Goal: Communication & Community: Answer question/provide support

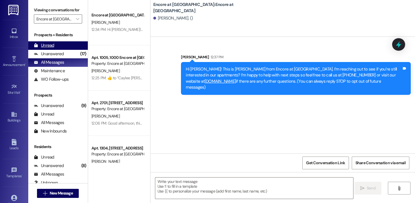
click at [55, 50] on div "Unread (0)" at bounding box center [58, 45] width 60 height 8
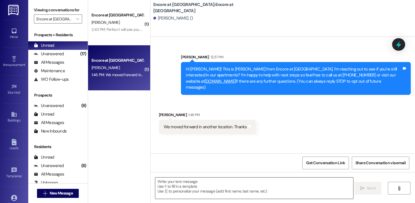
click at [190, 186] on textarea at bounding box center [254, 187] width 198 height 21
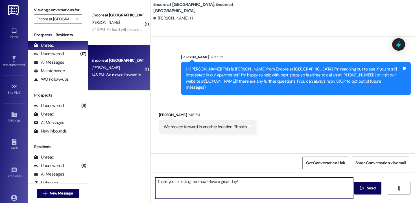
type textarea "Thank you for letting me know! Have a great day!"
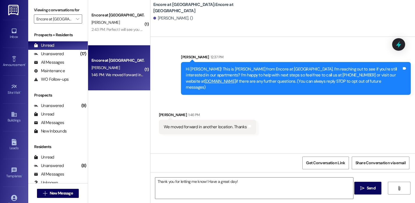
click at [195, 124] on div "We moved forward in another location. Thanks" at bounding box center [205, 127] width 83 height 6
copy div "We moved forward in another location. Thanks Tags and notes"
click at [240, 185] on textarea "Thank you for letting me know! Have a great day!" at bounding box center [254, 187] width 198 height 21
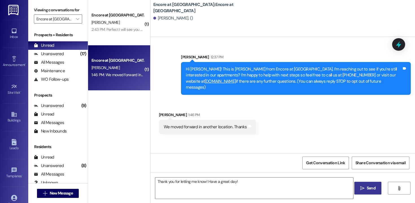
click at [378, 191] on button " Send" at bounding box center [368, 187] width 27 height 13
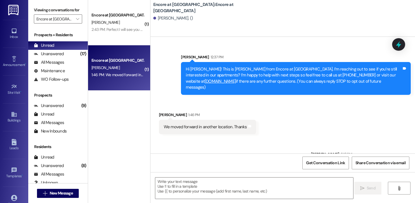
scroll to position [19, 0]
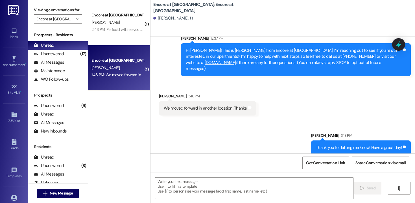
click at [210, 105] on div "We moved forward in another location. Thanks" at bounding box center [205, 108] width 83 height 6
copy div "We moved forward in another location. Thanks Tags and notes Sent via SMS"
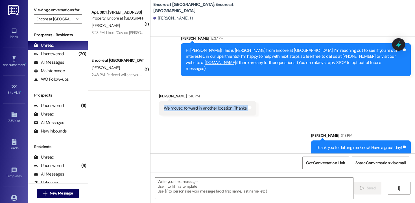
click at [214, 125] on div "Sent via SMS [PERSON_NAME] 3:18 PM Thank you for letting me know! Have a great …" at bounding box center [283, 139] width 265 height 39
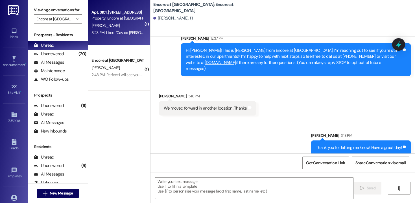
click at [122, 32] on div "3:23 PM: Liked “Caylee [PERSON_NAME] (Encore at [GEOGRAPHIC_DATA]): Good mornin…" at bounding box center [259, 32] width 334 height 5
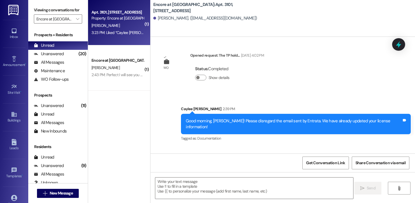
scroll to position [144, 0]
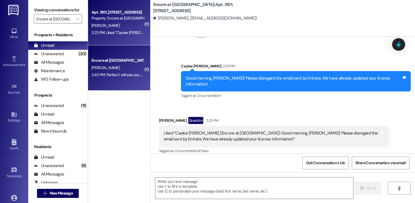
click at [118, 71] on div "2:43 PM: Perfect I will see you at 3 2:43 PM: Perfect I will see you at 3" at bounding box center [117, 74] width 53 height 7
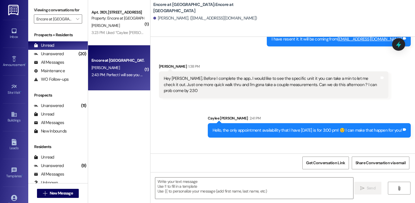
scroll to position [2021, 0]
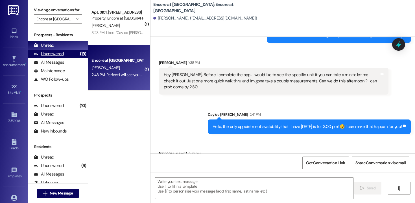
click at [60, 57] on div "Unanswered" at bounding box center [49, 54] width 30 height 6
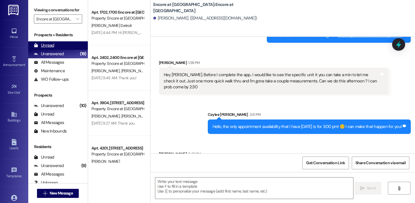
click at [57, 50] on div "Unread (0)" at bounding box center [58, 45] width 60 height 8
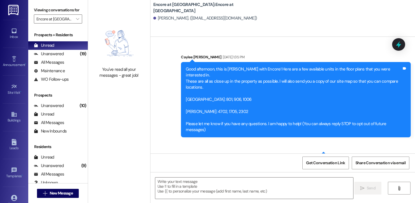
scroll to position [2021, 0]
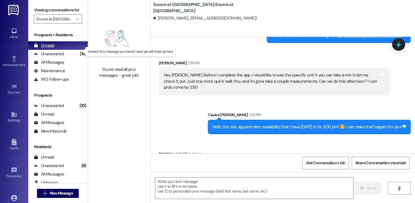
click at [56, 50] on div "Unread (0)" at bounding box center [58, 45] width 60 height 8
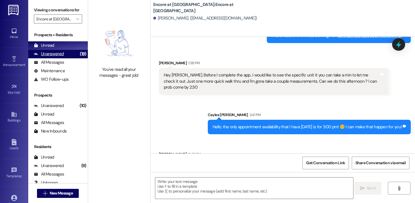
click at [55, 57] on div "Unanswered" at bounding box center [49, 54] width 30 height 6
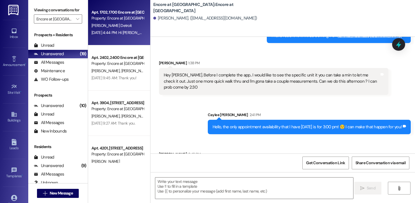
click at [120, 17] on div "Property: Encore at [GEOGRAPHIC_DATA]" at bounding box center [118, 18] width 52 height 6
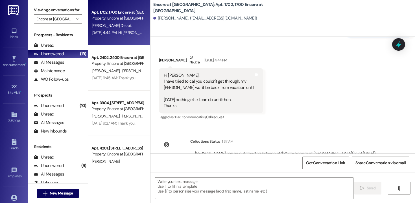
scroll to position [175, 0]
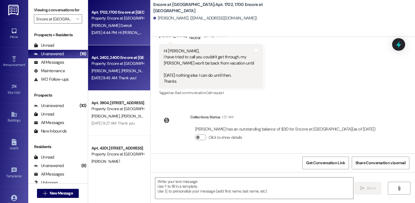
click at [121, 69] on span "[PERSON_NAME]" at bounding box center [135, 70] width 28 height 5
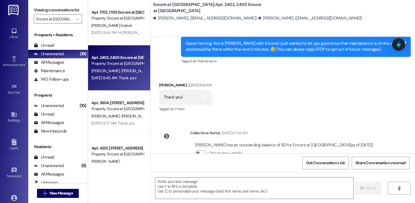
scroll to position [140, 0]
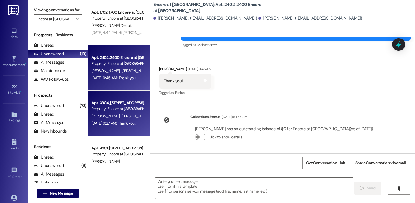
click at [121, 115] on span "[PERSON_NAME]" at bounding box center [135, 115] width 28 height 5
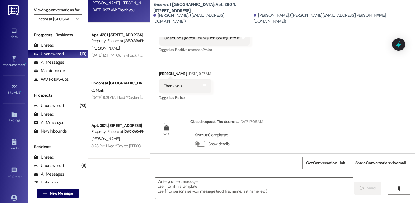
scroll to position [99, 0]
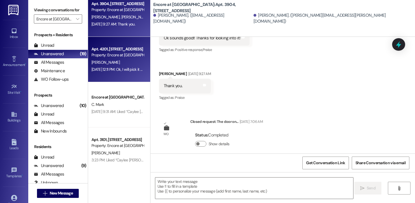
click at [115, 66] on div "[DATE] 12:11 PM: Ok, I will pick it up this afternoon. Thanks [DATE] 12:11 PM: …" at bounding box center [117, 69] width 53 height 7
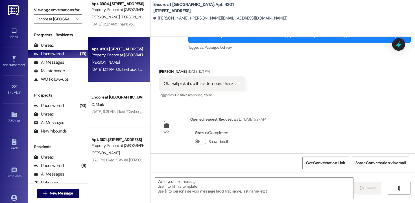
scroll to position [181, 0]
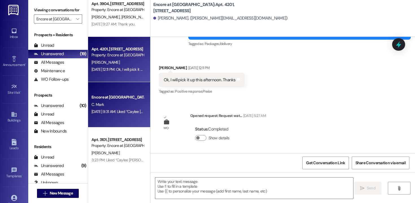
click at [121, 109] on div "[DATE] 9:31 AM: Liked “Caylee [PERSON_NAME] (Encore at [GEOGRAPHIC_DATA]): Good…" at bounding box center [117, 111] width 53 height 7
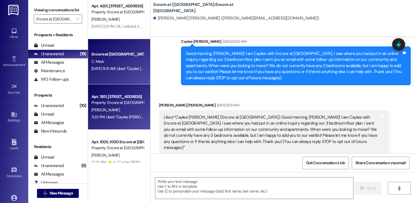
scroll to position [204, 0]
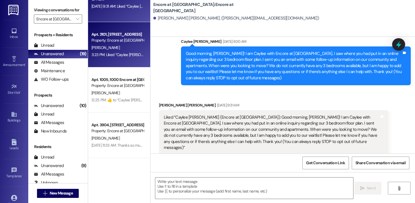
click at [117, 42] on div "Property: Encore at [GEOGRAPHIC_DATA]" at bounding box center [118, 40] width 52 height 6
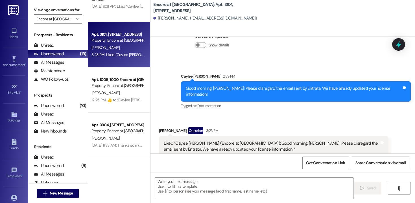
scroll to position [144, 0]
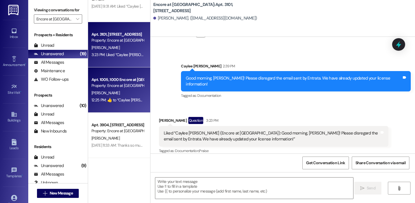
click at [138, 87] on div "Property: Encore at [GEOGRAPHIC_DATA]" at bounding box center [118, 86] width 52 height 6
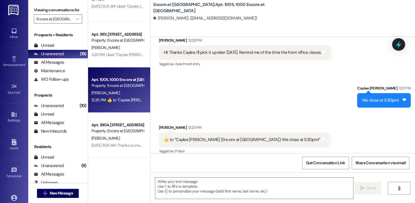
scroll to position [225, 0]
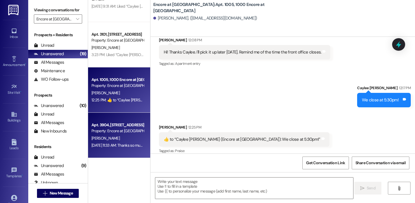
click at [118, 141] on div "[PERSON_NAME]" at bounding box center [117, 138] width 53 height 7
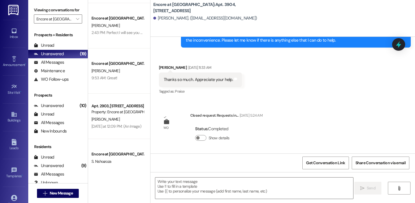
scroll to position [449, 0]
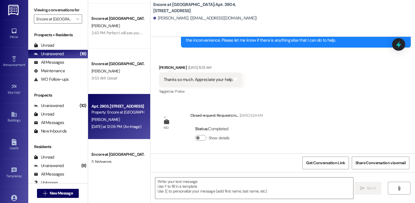
click at [118, 125] on div "[DATE] at 12:09 PM: (An Image) [DATE] at 12:09 PM: (An Image)" at bounding box center [117, 126] width 50 height 5
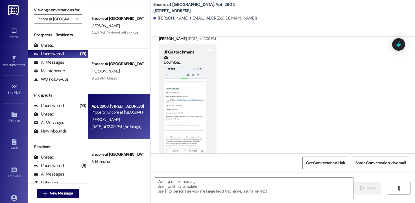
scroll to position [679, 0]
click at [177, 106] on button "Zoom image" at bounding box center [185, 110] width 42 height 92
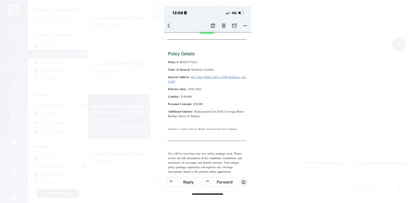
click at [198, 123] on button "Unzoom image" at bounding box center [207, 101] width 415 height 203
